Goal: Task Accomplishment & Management: Use online tool/utility

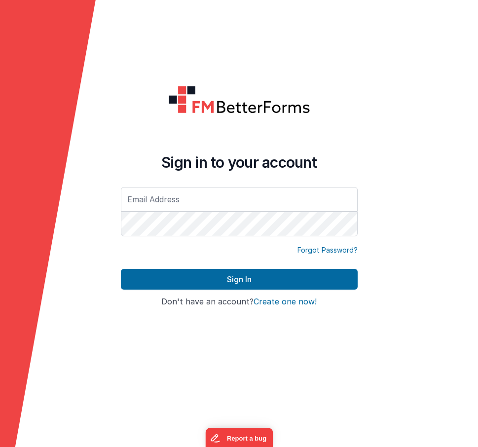
click at [365, 119] on div "Sign in to your account Forgot Password? Sign In Sign in with Google Don't have…" at bounding box center [239, 223] width 252 height 291
click at [227, 194] on input "text" at bounding box center [239, 199] width 237 height 25
type input "[PERSON_NAME][EMAIL_ADDRESS][PERSON_NAME][DOMAIN_NAME]"
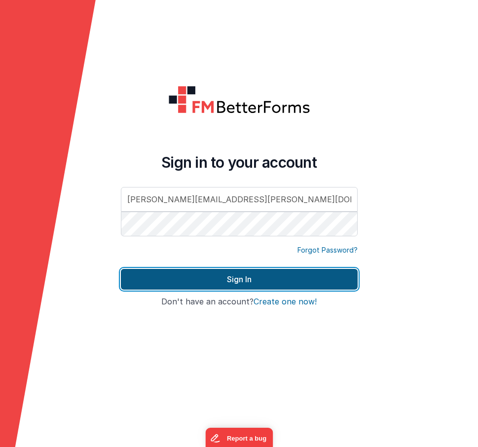
click at [248, 279] on button "Sign In" at bounding box center [239, 279] width 237 height 21
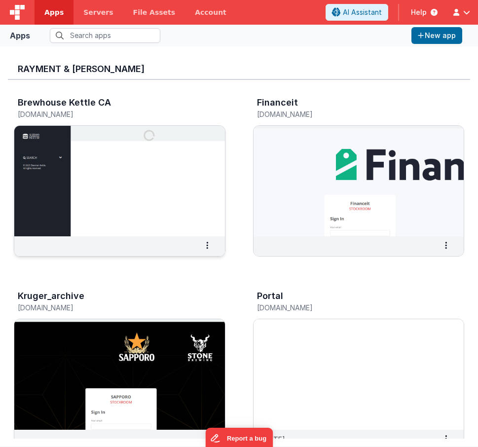
click at [170, 167] on img at bounding box center [119, 181] width 211 height 110
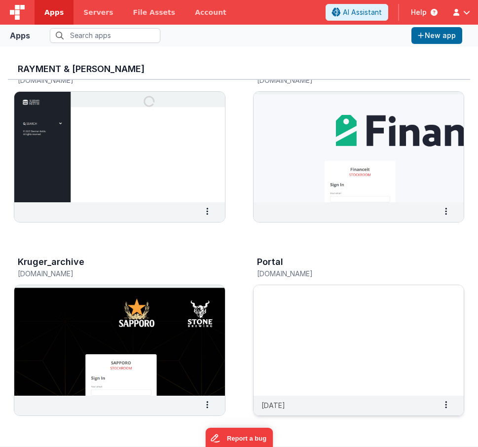
click at [307, 305] on img at bounding box center [358, 340] width 211 height 110
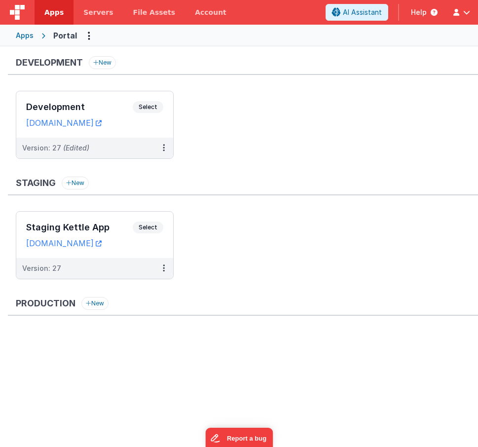
click at [235, 144] on ul "Development Select URLs [DOMAIN_NAME] Version: 27 (Edited)" at bounding box center [247, 130] width 462 height 78
click at [98, 100] on div "Development Select URLs [DOMAIN_NAME]" at bounding box center [94, 114] width 157 height 46
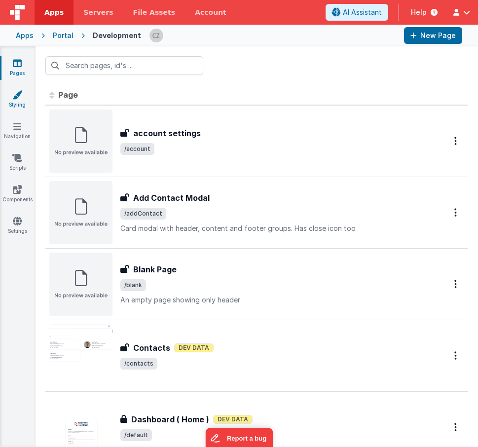
click at [21, 93] on icon at bounding box center [17, 95] width 10 height 10
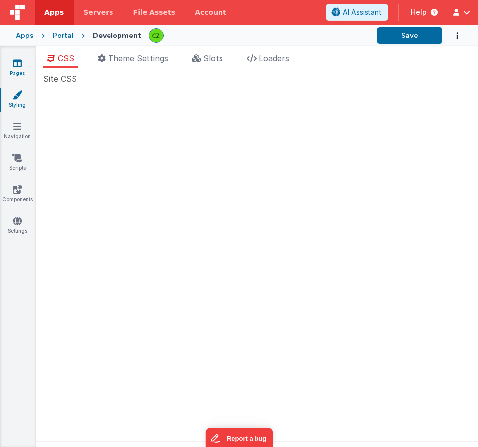
click at [17, 67] on icon at bounding box center [17, 63] width 9 height 10
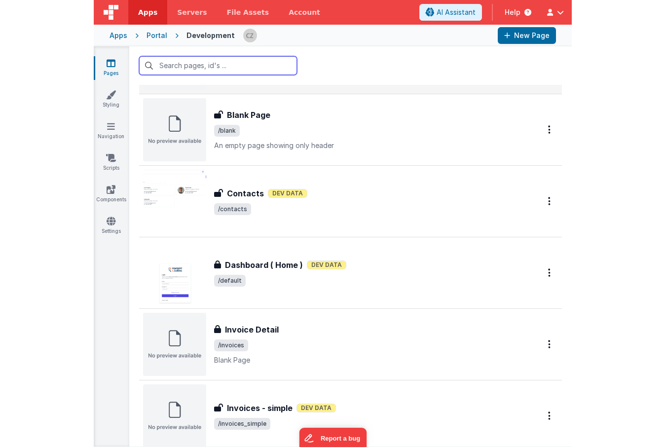
scroll to position [168, 0]
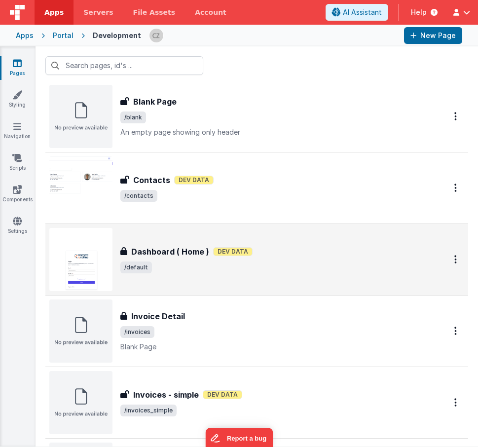
click at [270, 248] on div "Dashboard ( Home ) Dev Data" at bounding box center [271, 252] width 302 height 12
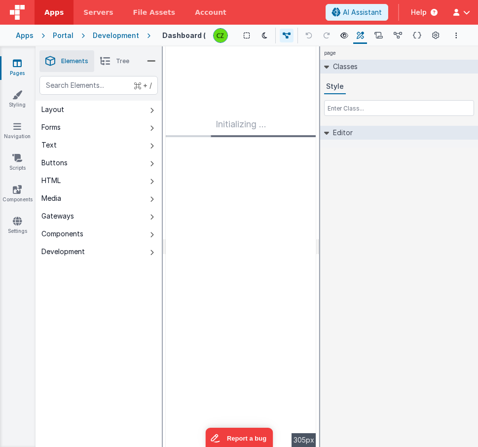
drag, startPoint x: 319, startPoint y: 242, endPoint x: 338, endPoint y: 242, distance: 19.2
click at [338, 242] on html "Apps Servers File Assets Account Some FUTURE Slot AI Assistant Help [PERSON_NAM…" at bounding box center [239, 223] width 478 height 447
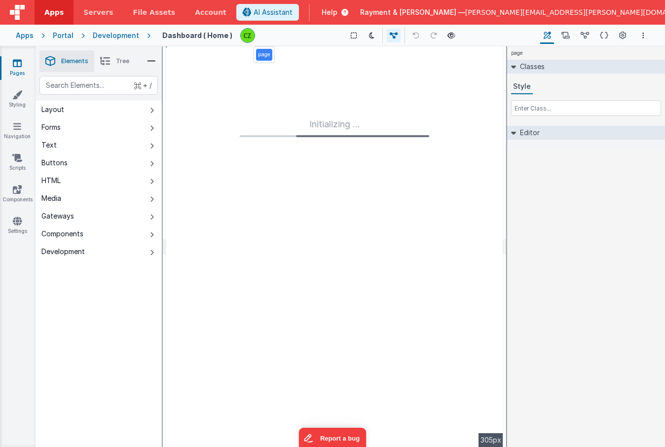
click at [477, 177] on div "page Classes Style Editor DEV: Focus DEV: builderToggleConditionalCSS DEV: Remo…" at bounding box center [586, 246] width 158 height 400
click at [120, 37] on div "Development" at bounding box center [116, 36] width 46 height 10
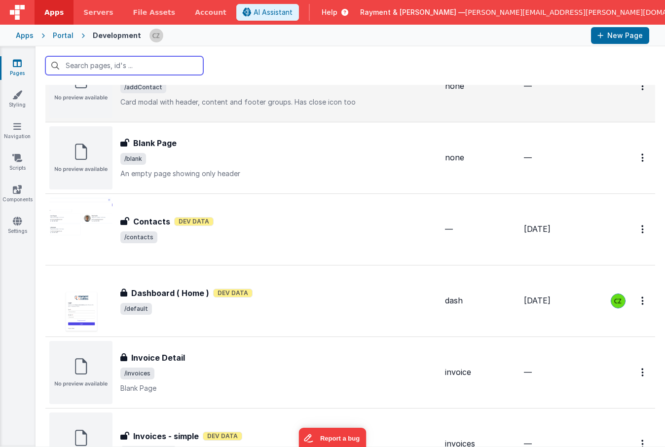
scroll to position [129, 0]
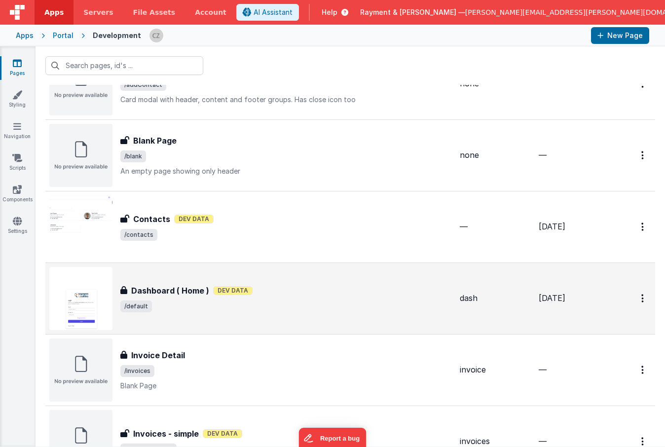
click at [277, 281] on div "Dashboard ( Home ) Dashboard ( Home ) Dev Data /default" at bounding box center [250, 298] width 402 height 63
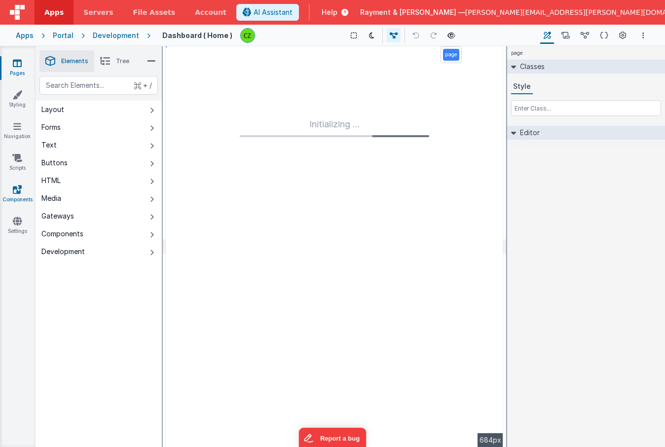
click at [18, 186] on icon at bounding box center [17, 189] width 9 height 10
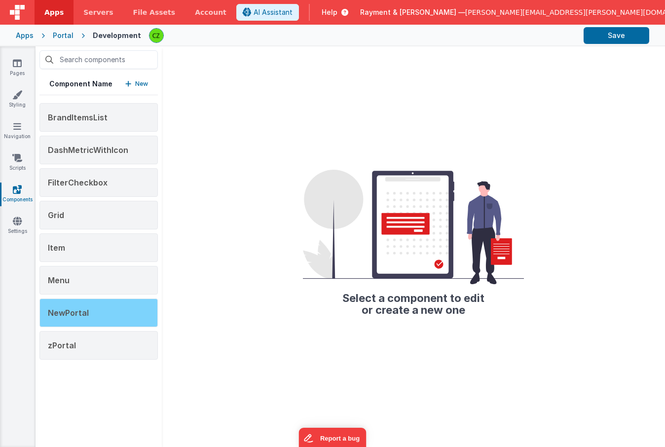
click at [101, 303] on div "NewPortal" at bounding box center [98, 312] width 118 height 29
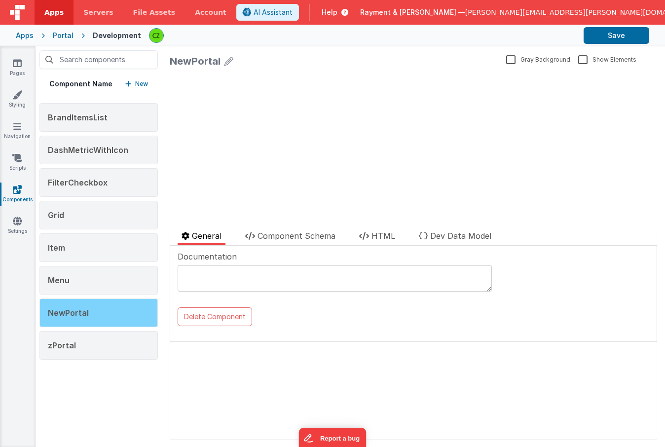
click at [100, 307] on div "NewPortal" at bounding box center [98, 312] width 118 height 29
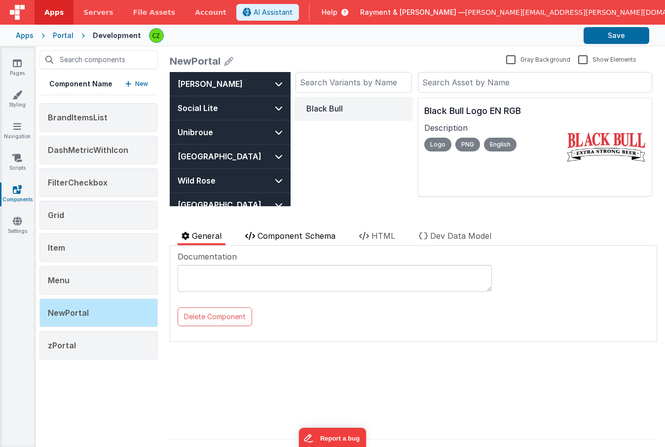
click at [277, 239] on span "Component Schema" at bounding box center [296, 236] width 78 height 10
click at [368, 236] on icon at bounding box center [364, 236] width 10 height 8
click at [340, 259] on div at bounding box center [413, 261] width 471 height 20
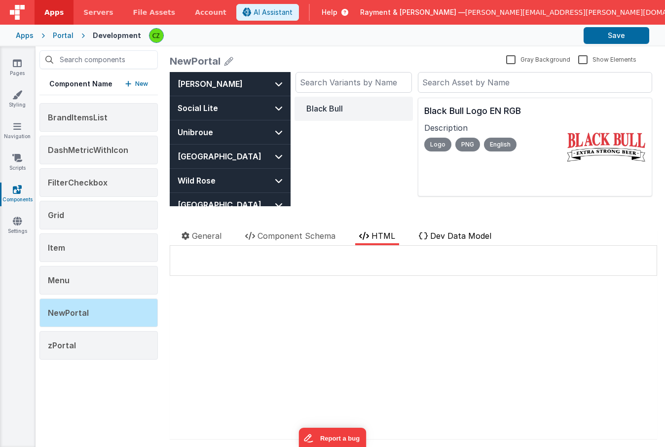
click at [437, 237] on span "Dev Data Model" at bounding box center [460, 236] width 61 height 10
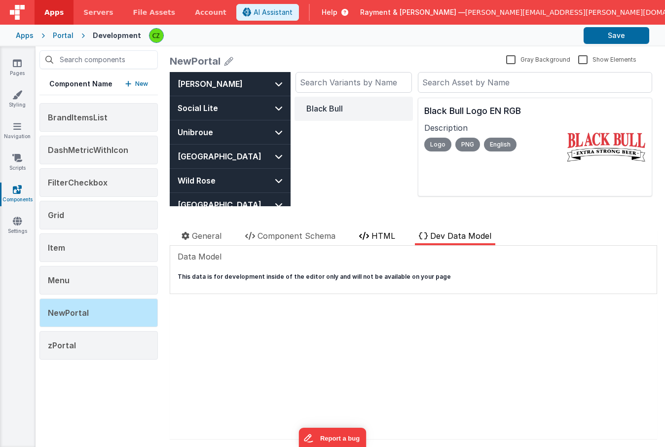
click at [386, 233] on span "HTML" at bounding box center [383, 236] width 24 height 10
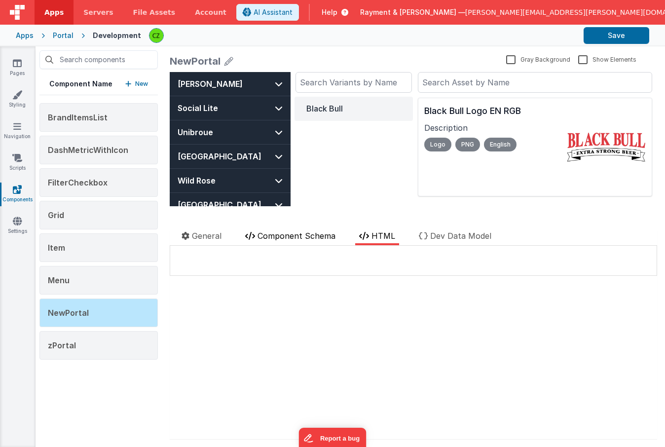
click at [309, 233] on span "Component Schema" at bounding box center [296, 236] width 78 height 10
click at [211, 231] on span "General" at bounding box center [207, 236] width 30 height 10
click at [302, 165] on div "Black Bull" at bounding box center [353, 147] width 118 height 101
click at [337, 170] on div "Black Bull" at bounding box center [353, 147] width 118 height 101
click at [349, 160] on div "Black Bull" at bounding box center [353, 147] width 118 height 101
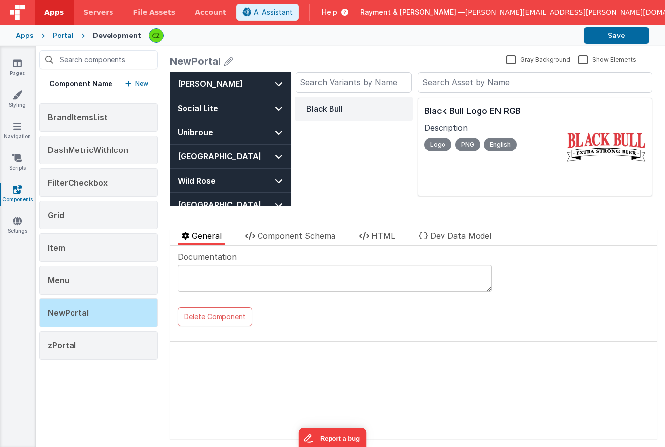
click at [477, 197] on div "Black Bull Logo EN RGB Description Logo PNG English Black Bull Logo FR RGB Desc…" at bounding box center [535, 144] width 236 height 144
click at [477, 208] on div "NewPortal Gray Background Show Elements General Component Schema HTML Dev Data …" at bounding box center [413, 246] width 503 height 400
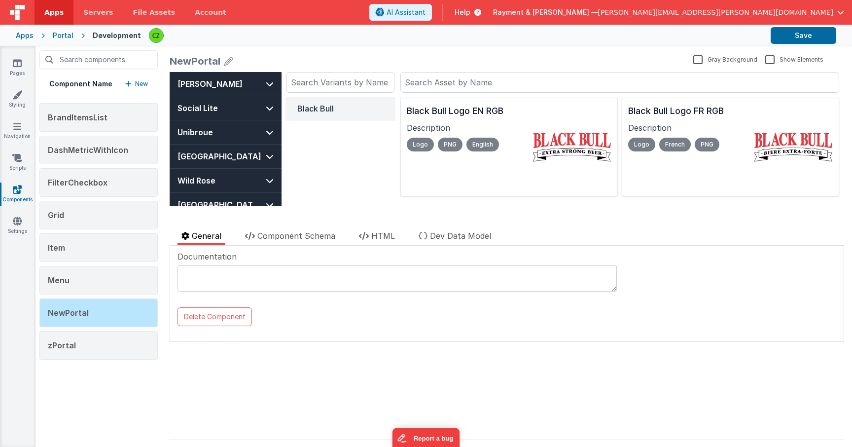
click at [477, 210] on div "NewPortal Gray Background Show Elements General Component Schema HTML Dev Data …" at bounding box center [507, 246] width 690 height 400
click at [326, 230] on li "Component Schema" at bounding box center [290, 237] width 98 height 15
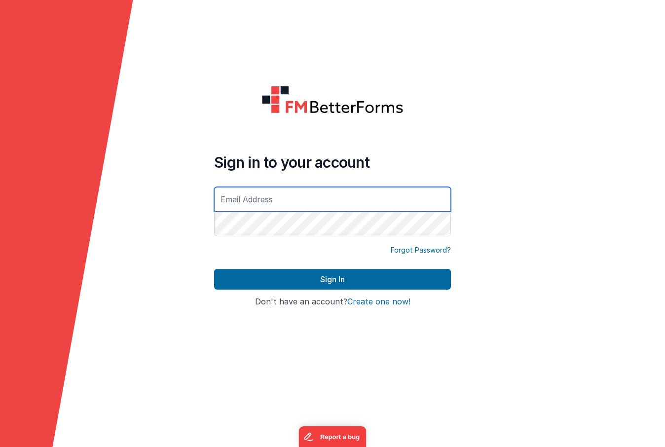
click at [320, 196] on input "text" at bounding box center [332, 199] width 237 height 25
type input "[PERSON_NAME][EMAIL_ADDRESS][PERSON_NAME][DOMAIN_NAME]"
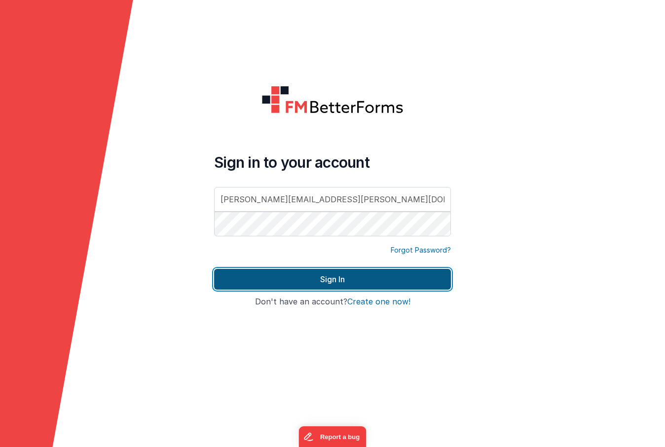
click at [340, 279] on button "Sign In" at bounding box center [332, 279] width 237 height 21
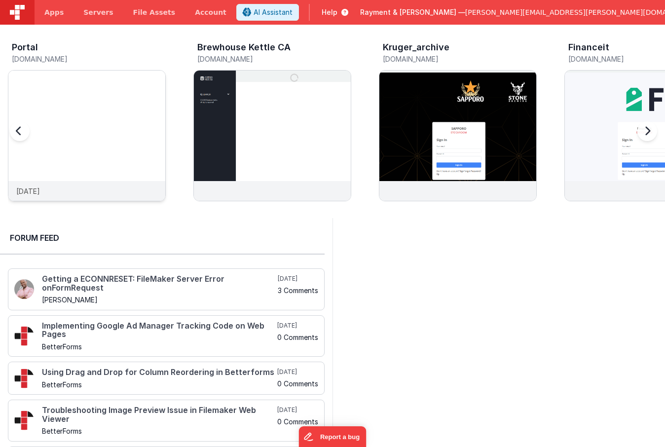
click at [107, 117] on img at bounding box center [86, 149] width 157 height 157
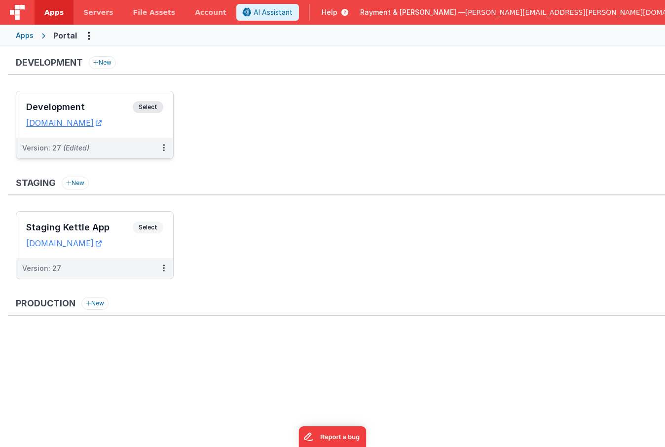
click at [108, 95] on div "Development Select URLs [DOMAIN_NAME]" at bounding box center [94, 114] width 157 height 46
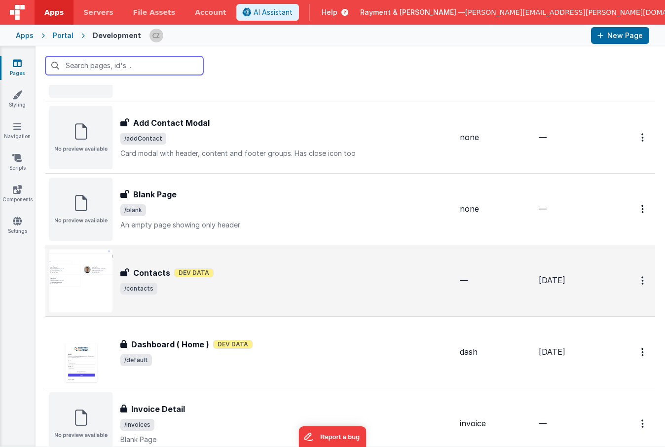
scroll to position [91, 0]
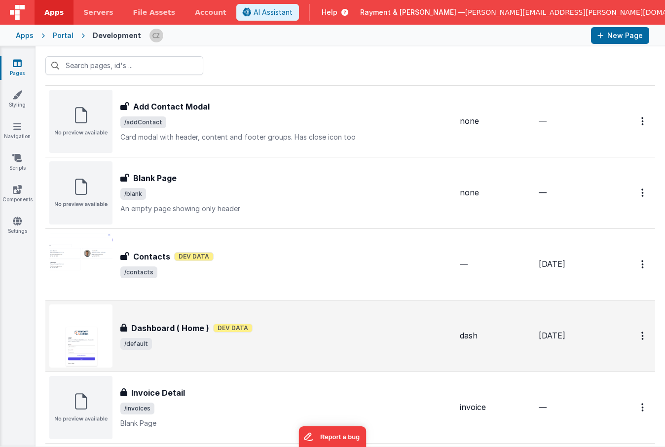
click at [288, 337] on div "Dashboard ( Home ) Dashboard ( Home ) Dev Data /default" at bounding box center [285, 336] width 331 height 28
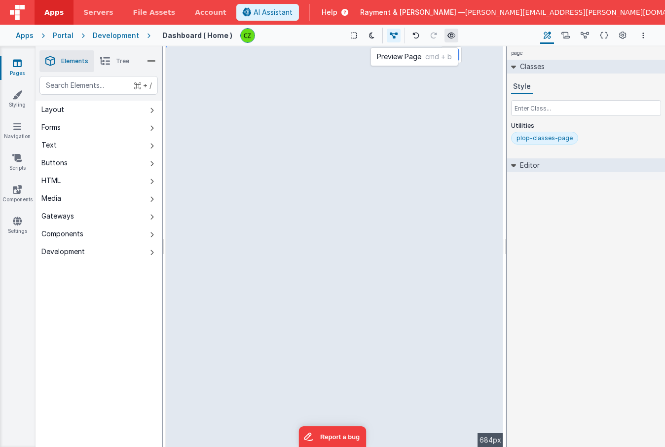
click at [449, 32] on icon at bounding box center [451, 35] width 8 height 7
